Goal: Task Accomplishment & Management: Manage account settings

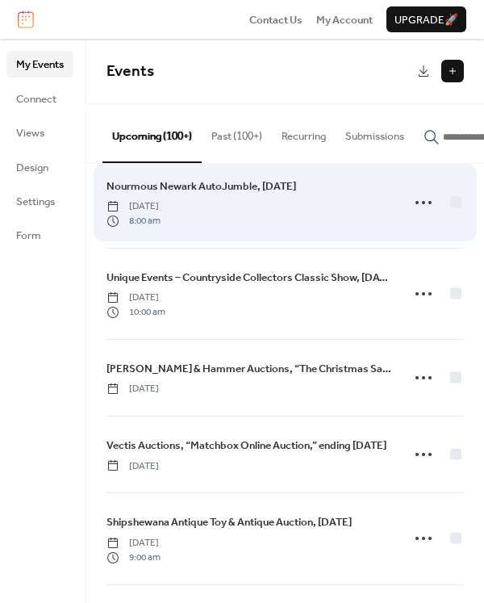
scroll to position [3504, 0]
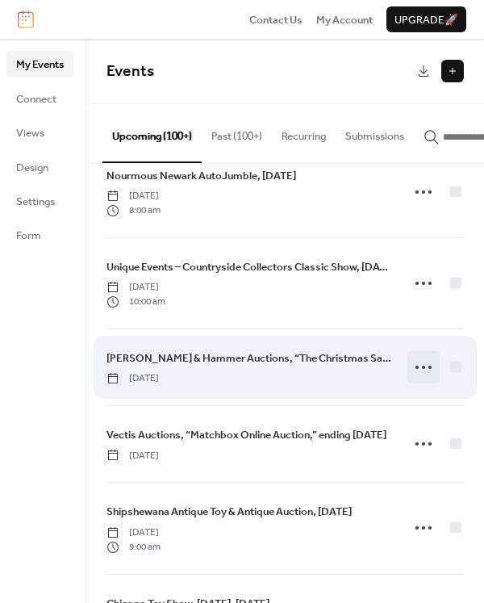
click at [422, 369] on circle at bounding box center [423, 367] width 3 height 3
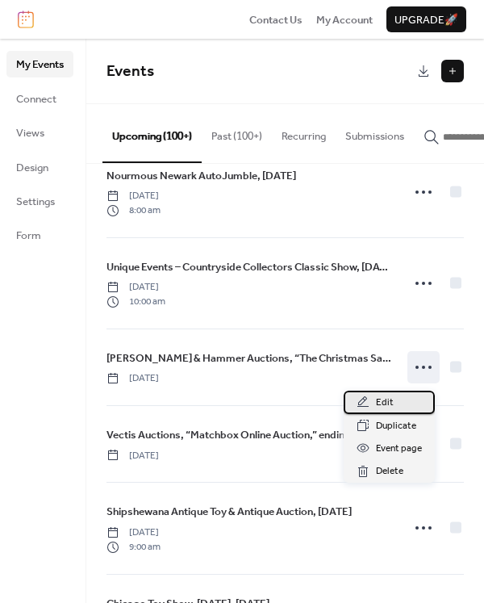
click at [385, 405] on span "Edit" at bounding box center [385, 403] width 18 height 16
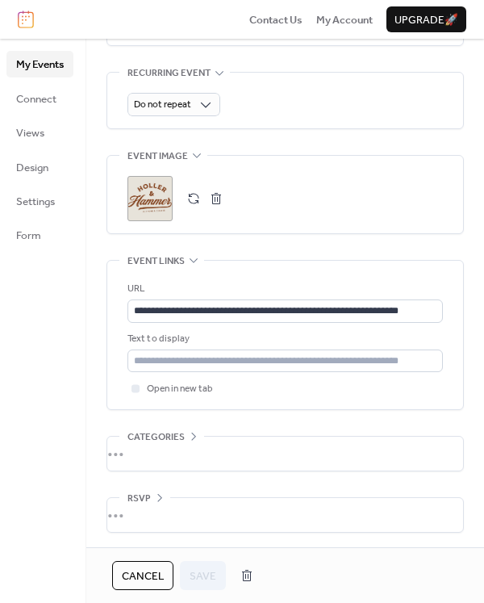
scroll to position [744, 0]
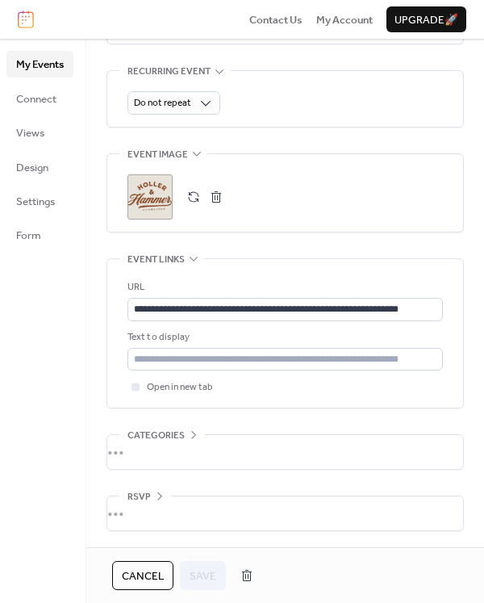
click at [217, 200] on button "button" at bounding box center [216, 197] width 23 height 23
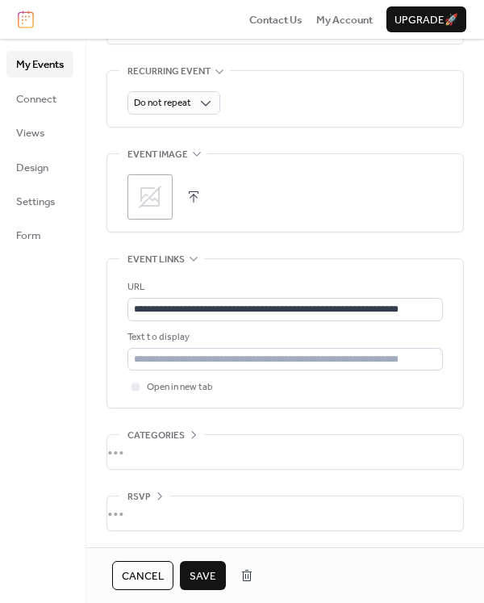
click at [192, 197] on button "button" at bounding box center [193, 197] width 23 height 23
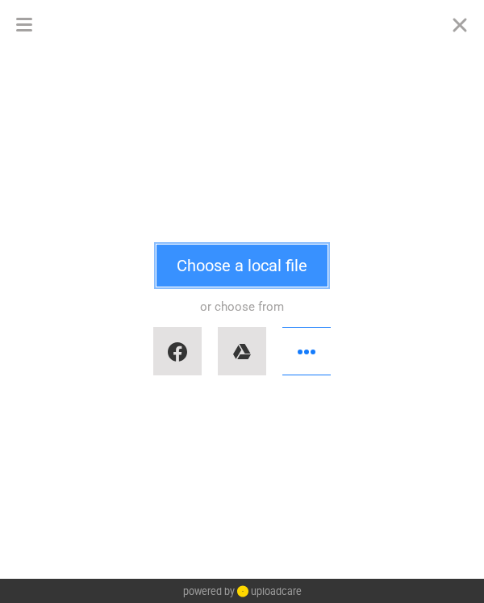
click at [210, 270] on button "Choose a local file" at bounding box center [242, 266] width 171 height 42
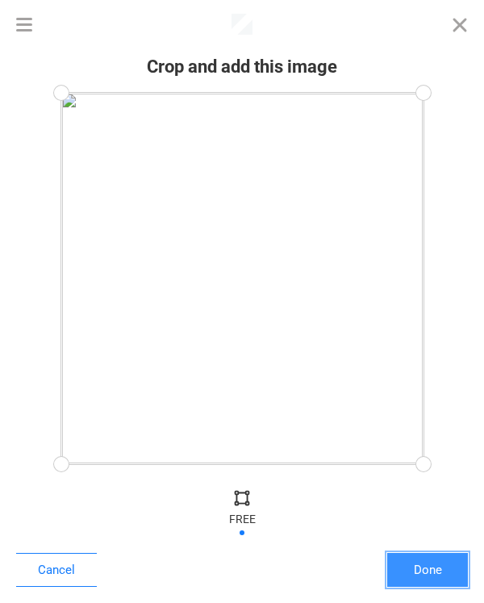
click at [425, 568] on button "Done" at bounding box center [428, 570] width 81 height 34
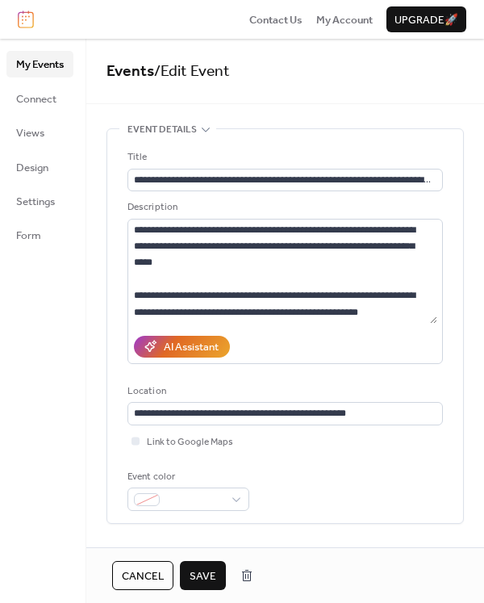
scroll to position [648, 0]
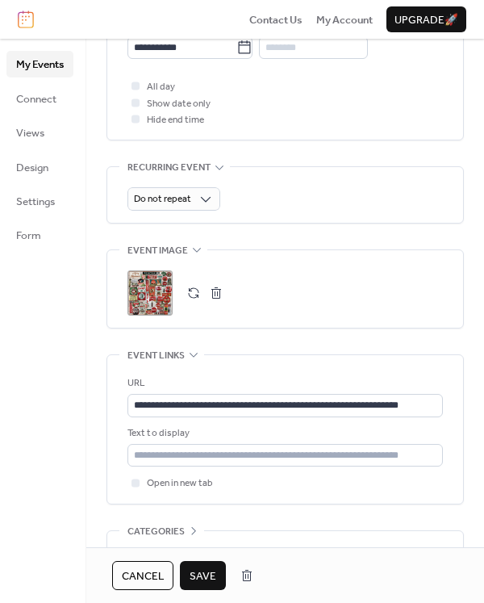
click at [205, 574] on span "Save" at bounding box center [203, 576] width 27 height 16
